Goal: Check status: Check status

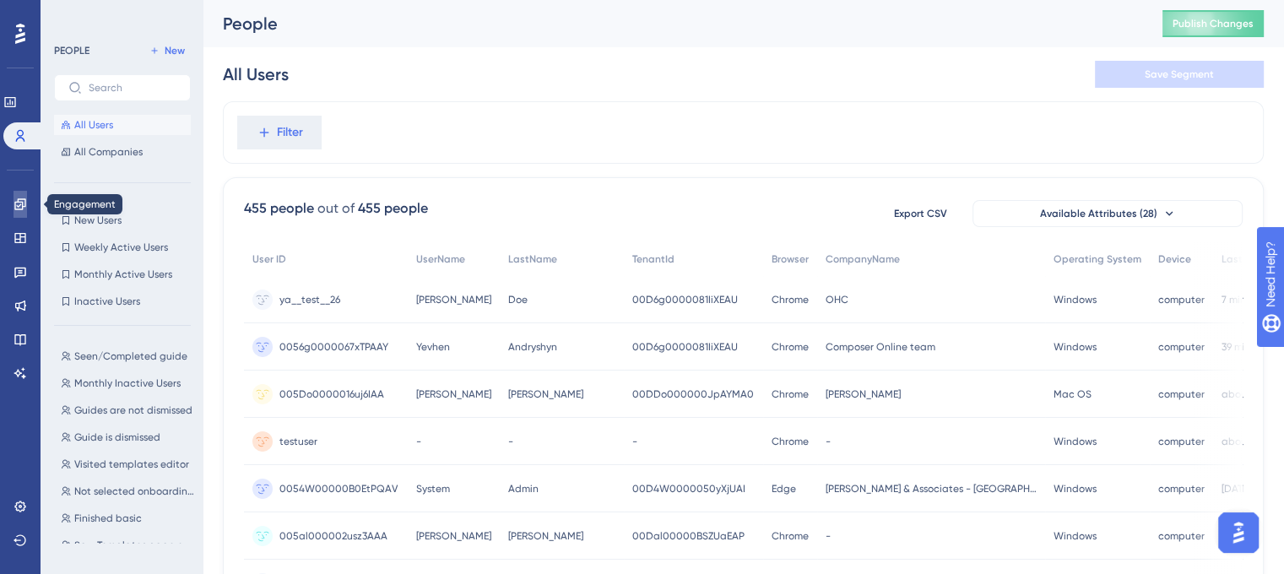
click at [25, 205] on icon at bounding box center [19, 203] width 11 height 11
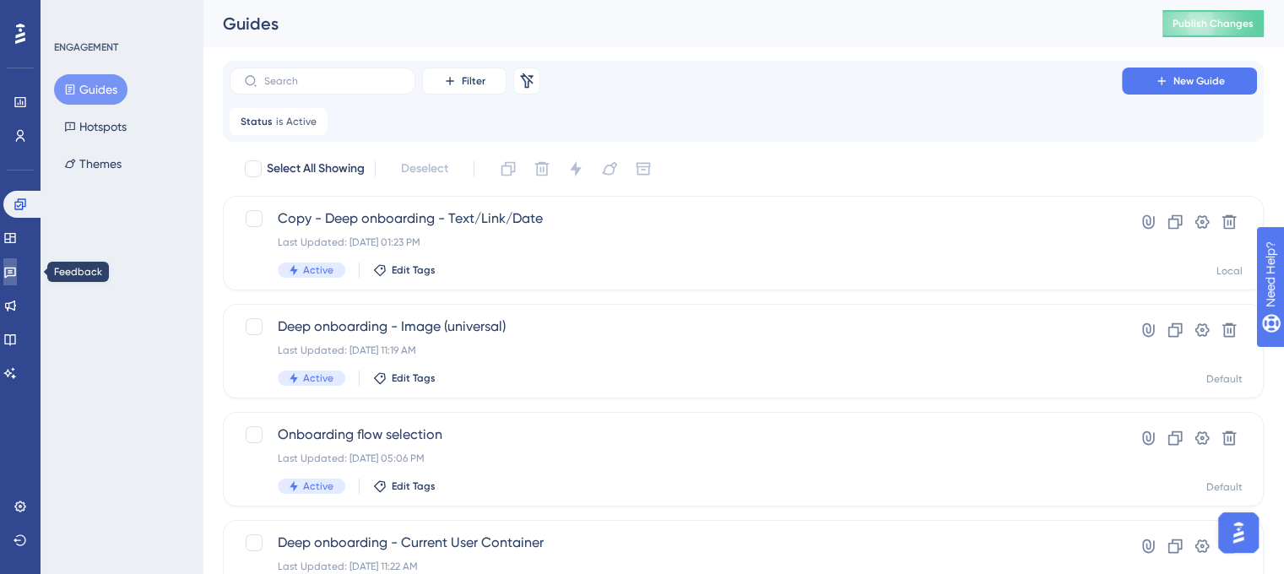
click at [16, 273] on icon at bounding box center [10, 273] width 12 height 11
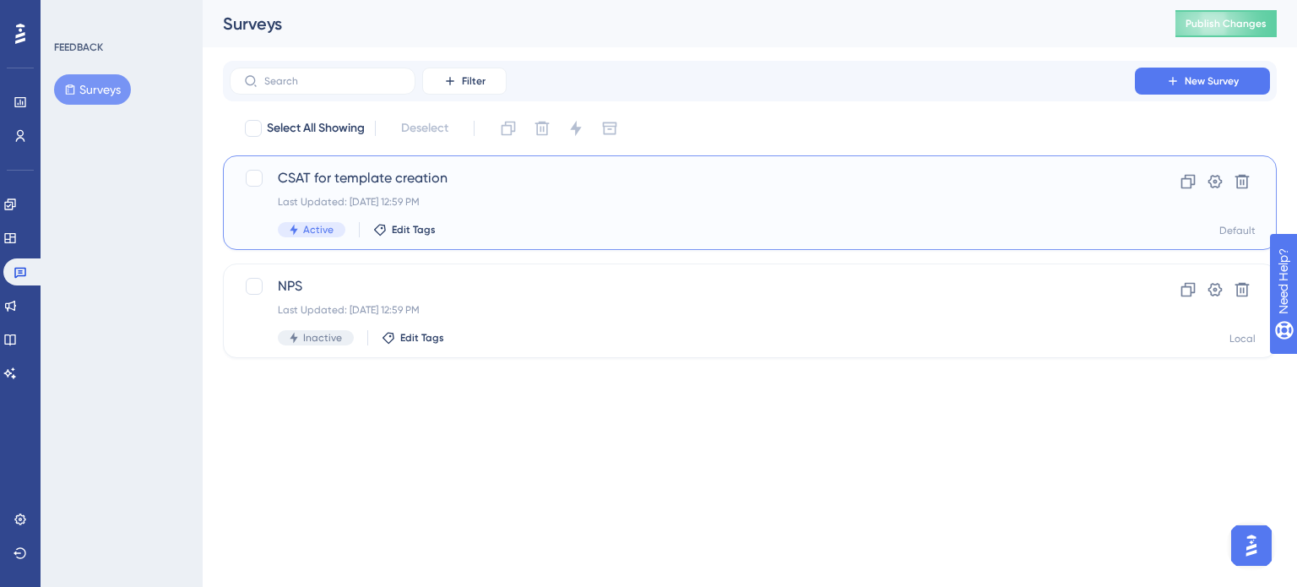
click at [525, 190] on div "CSAT for template creation Last Updated: Jul 22 2025, 12:59 PM Active Edit Tags" at bounding box center [682, 202] width 809 height 69
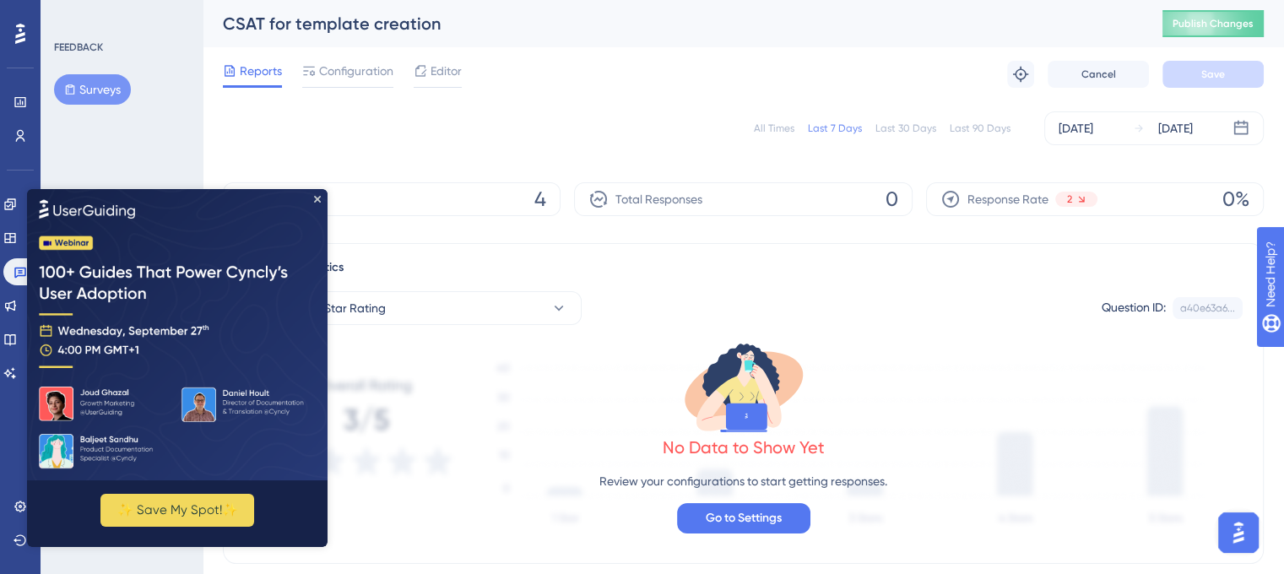
click at [784, 127] on div "All Times" at bounding box center [774, 129] width 41 height 14
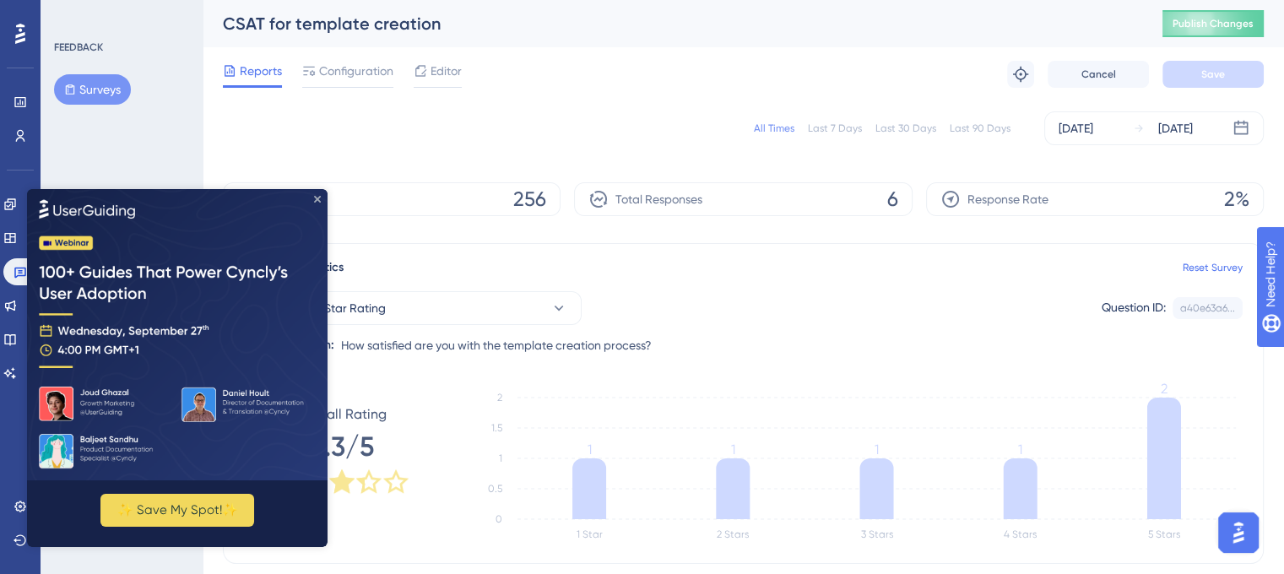
click at [317, 198] on icon "Close Preview" at bounding box center [317, 199] width 7 height 7
